Goal: Contribute content: Contribute content

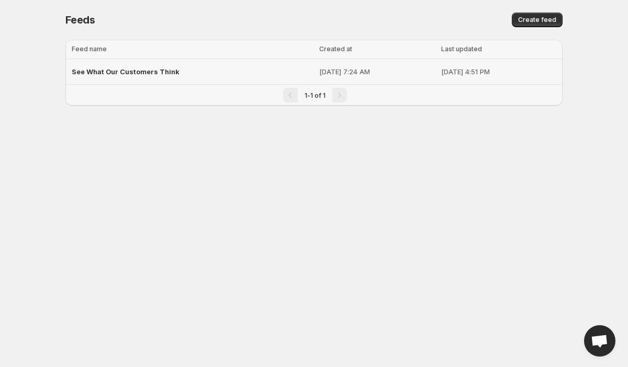
click at [115, 76] on div "See What Our Customers Think" at bounding box center [192, 71] width 241 height 19
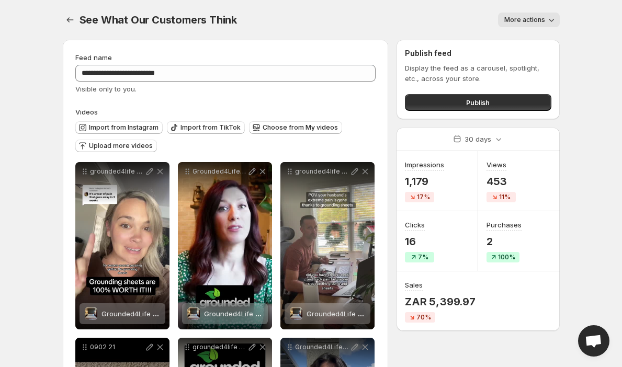
scroll to position [30, 0]
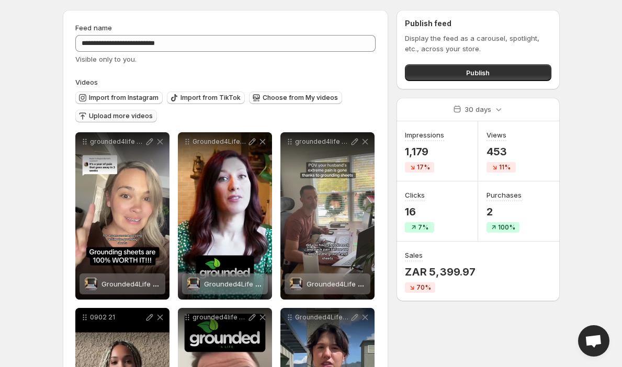
click at [117, 112] on span "Upload more videos" at bounding box center [121, 116] width 64 height 8
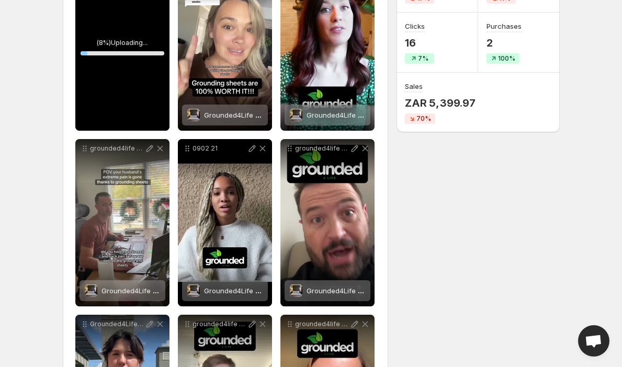
scroll to position [136, 0]
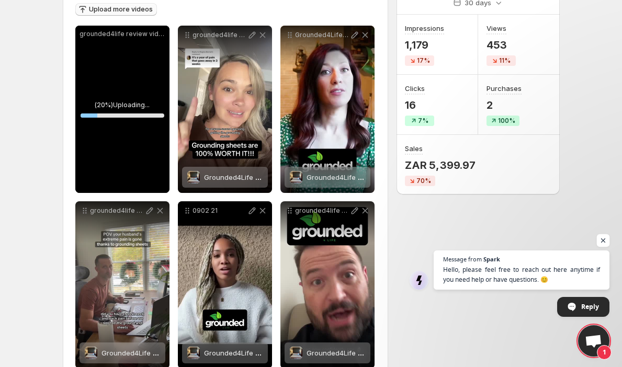
click at [606, 241] on span "Open chat" at bounding box center [603, 240] width 13 height 13
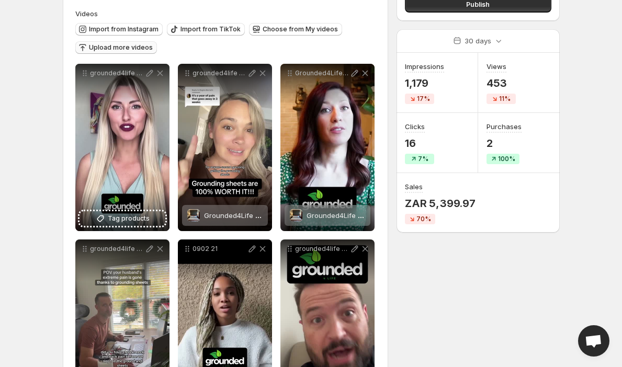
scroll to position [154, 0]
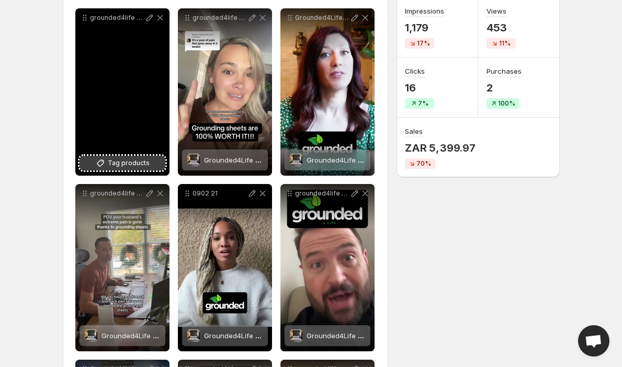
click at [118, 159] on span "Tag products" at bounding box center [129, 163] width 42 height 10
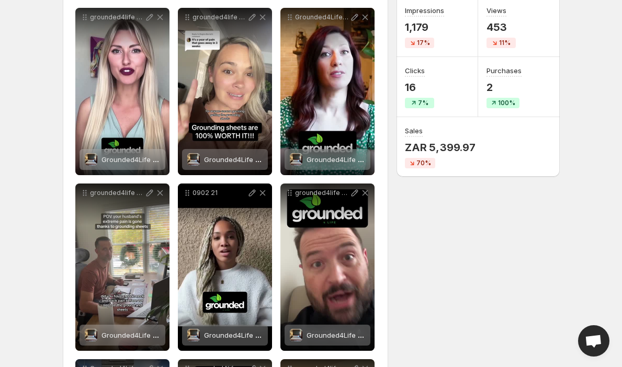
scroll to position [203, 0]
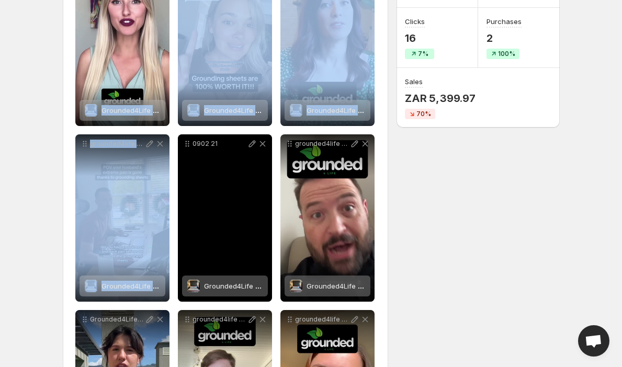
drag, startPoint x: 113, startPoint y: 58, endPoint x: 192, endPoint y: 229, distance: 187.9
click at [192, 229] on div "**********" at bounding box center [225, 306] width 301 height 694
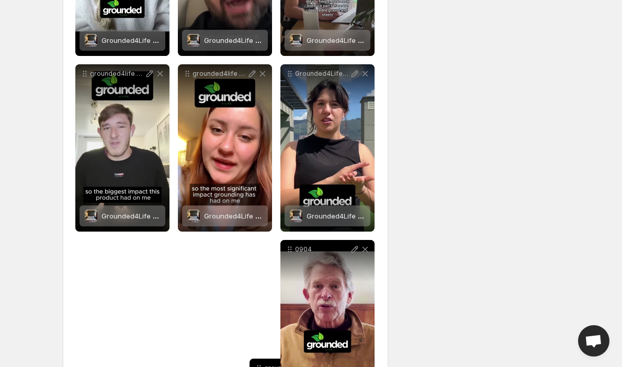
scroll to position [515, 0]
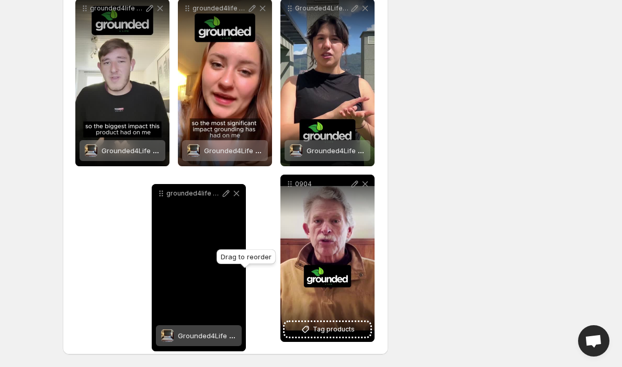
drag, startPoint x: 85, startPoint y: 49, endPoint x: 161, endPoint y: 193, distance: 163.0
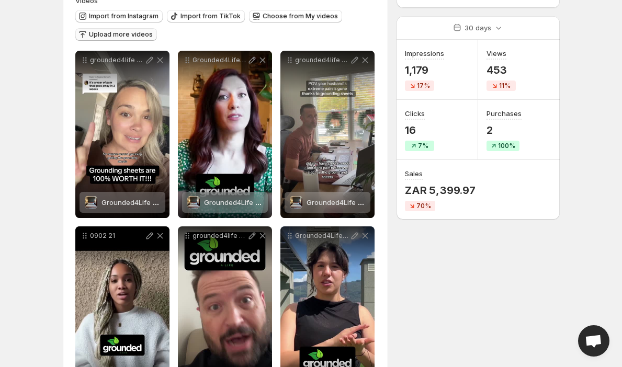
scroll to position [0, 0]
